Goal: Find specific page/section: Find specific page/section

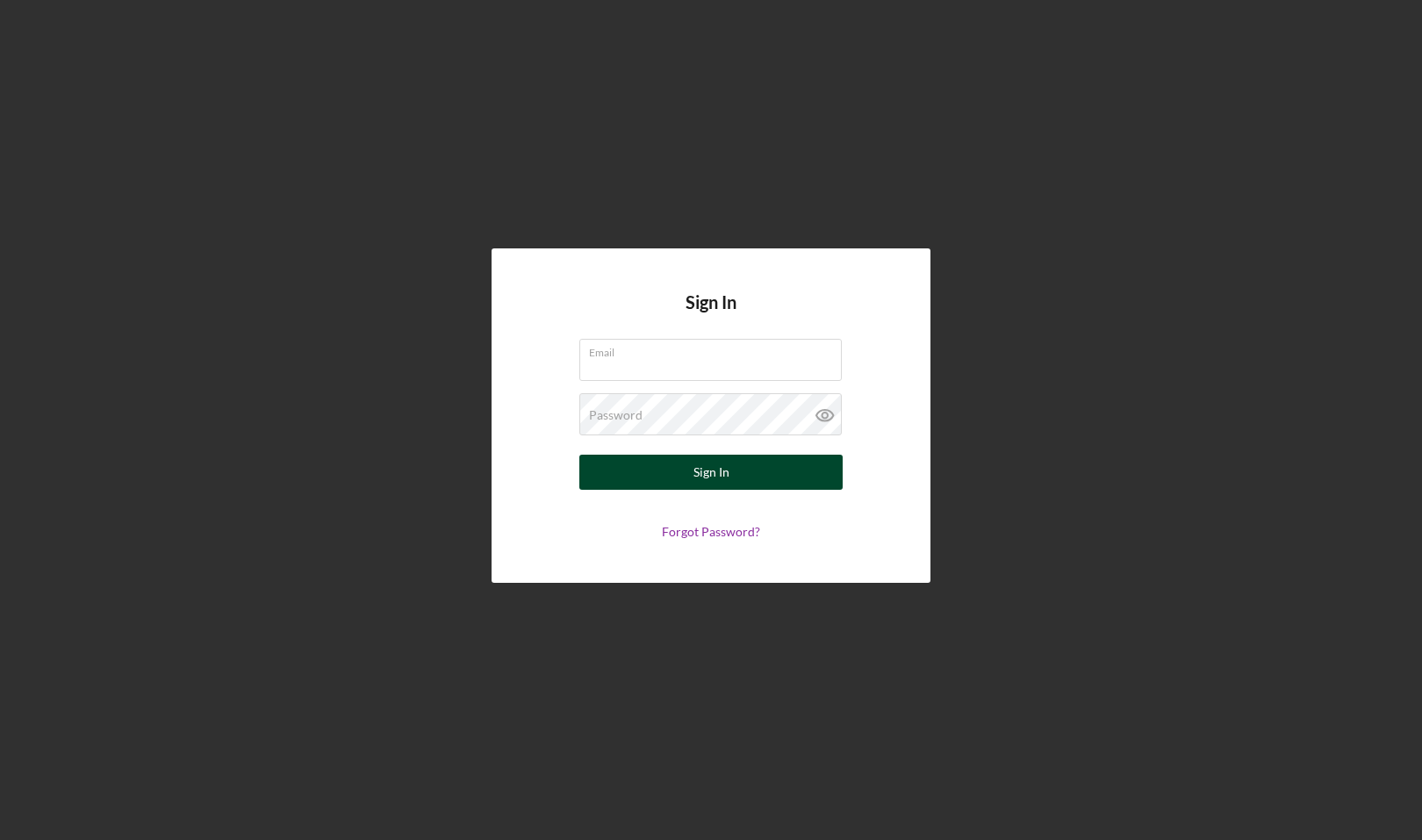
type input "[PERSON_NAME][EMAIL_ADDRESS][DOMAIN_NAME]"
click at [714, 471] on div "Sign In" at bounding box center [711, 473] width 36 height 35
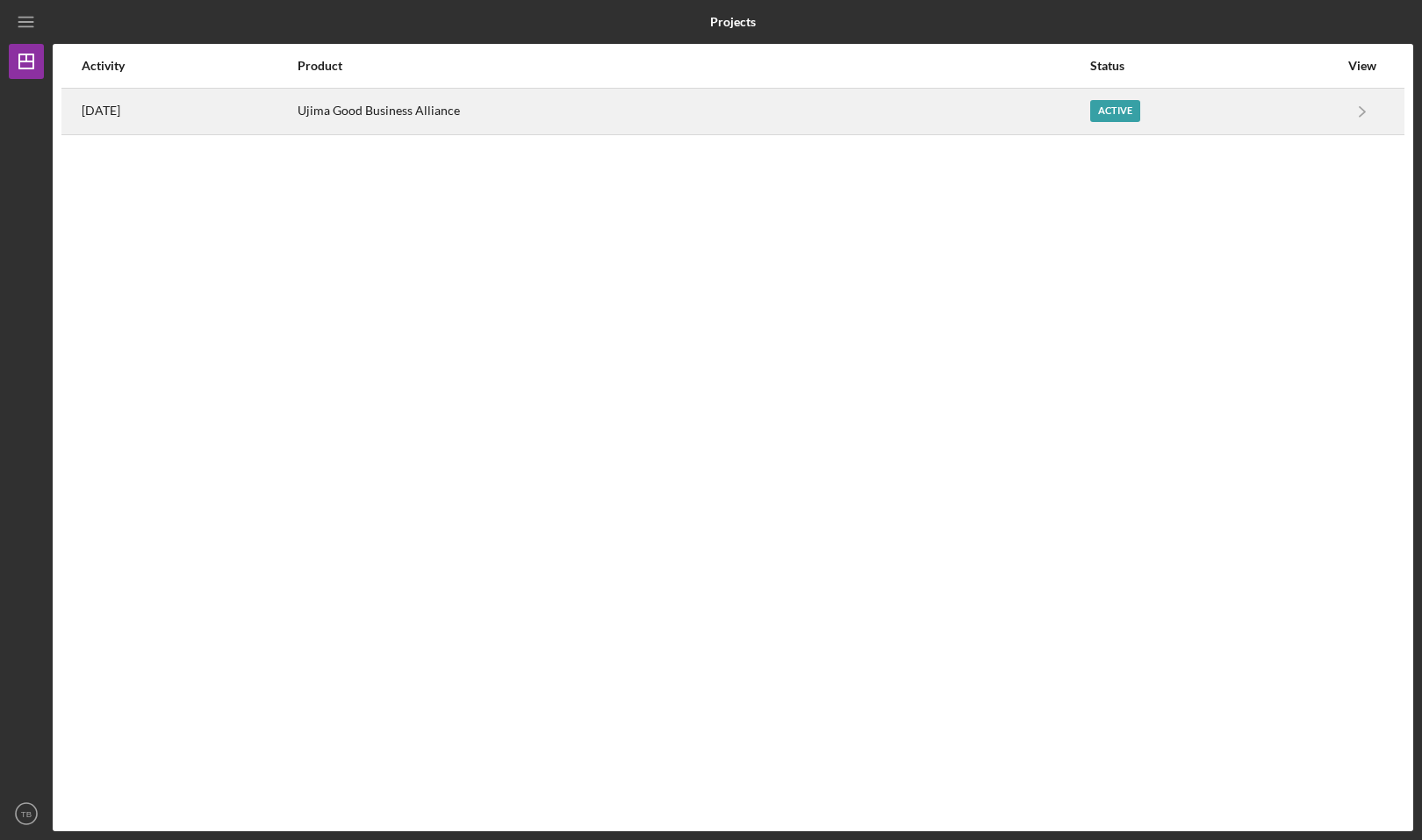
click at [1089, 100] on div "Ujima Good Business Alliance" at bounding box center [693, 112] width 791 height 44
